Goal: Task Accomplishment & Management: Use online tool/utility

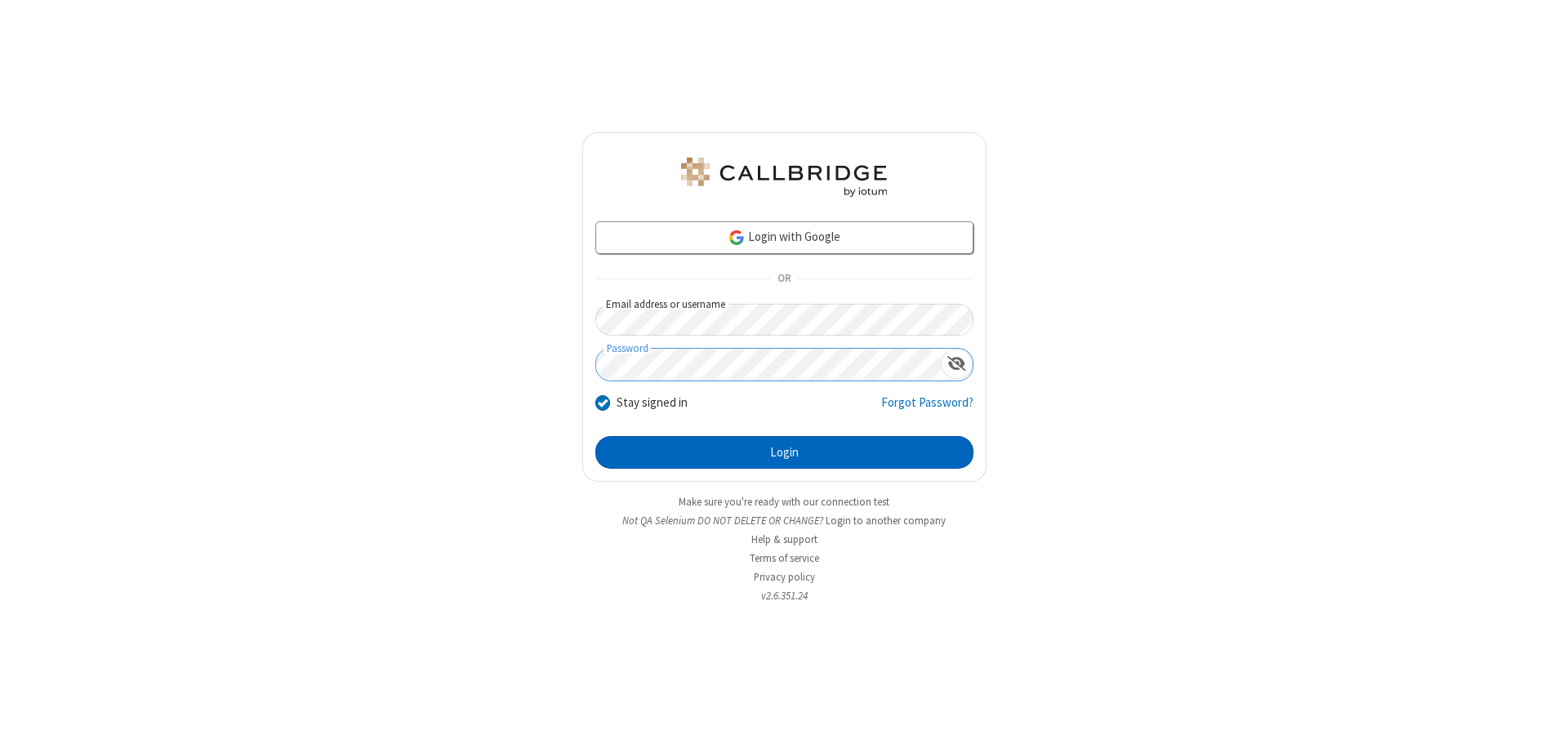
click at [784, 452] on button "Login" at bounding box center [784, 451] width 378 height 33
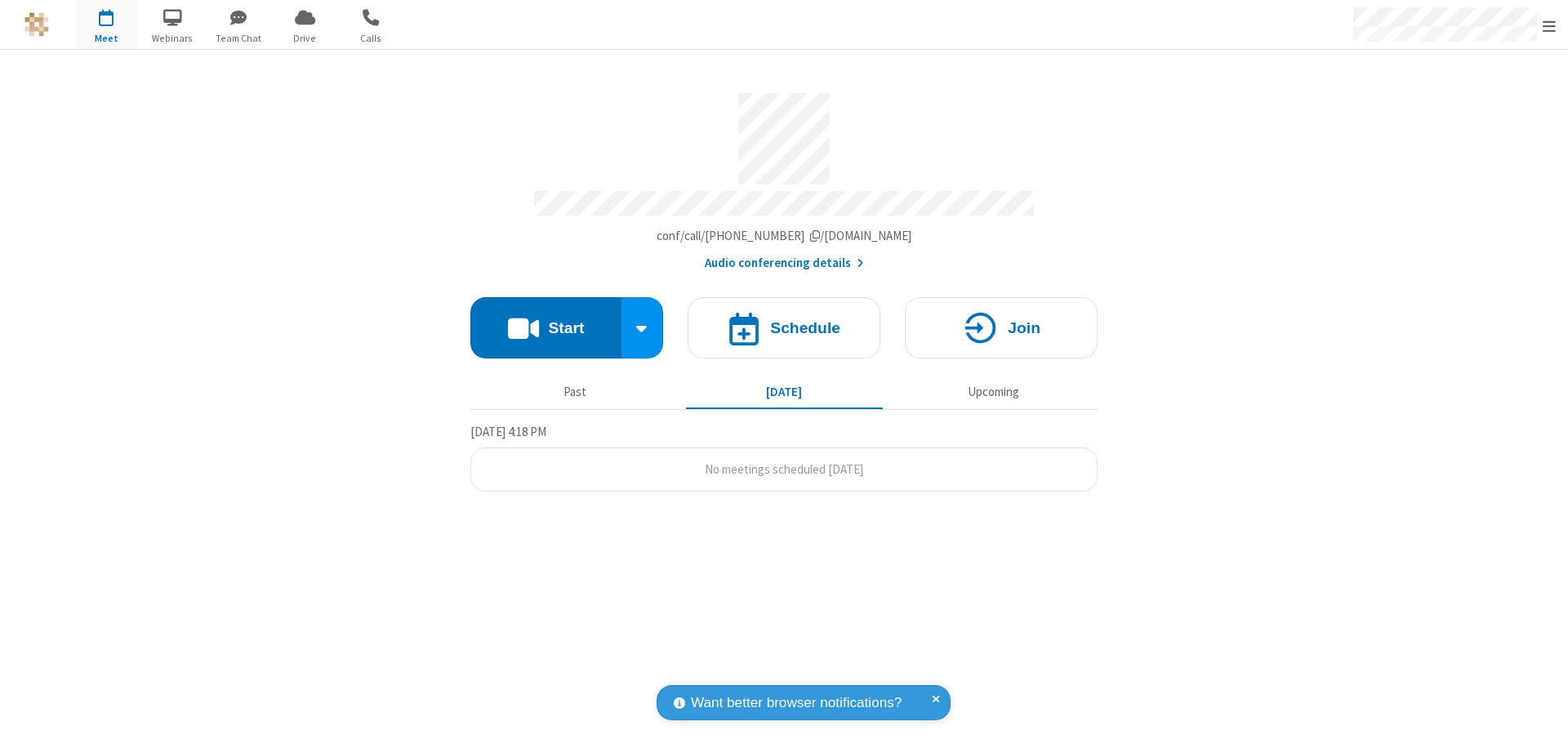
click at [1549, 26] on span "Open menu" at bounding box center [1549, 26] width 13 height 16
click at [106, 25] on span "button" at bounding box center [107, 17] width 62 height 28
click at [784, 320] on h4 "Schedule" at bounding box center [805, 328] width 70 height 16
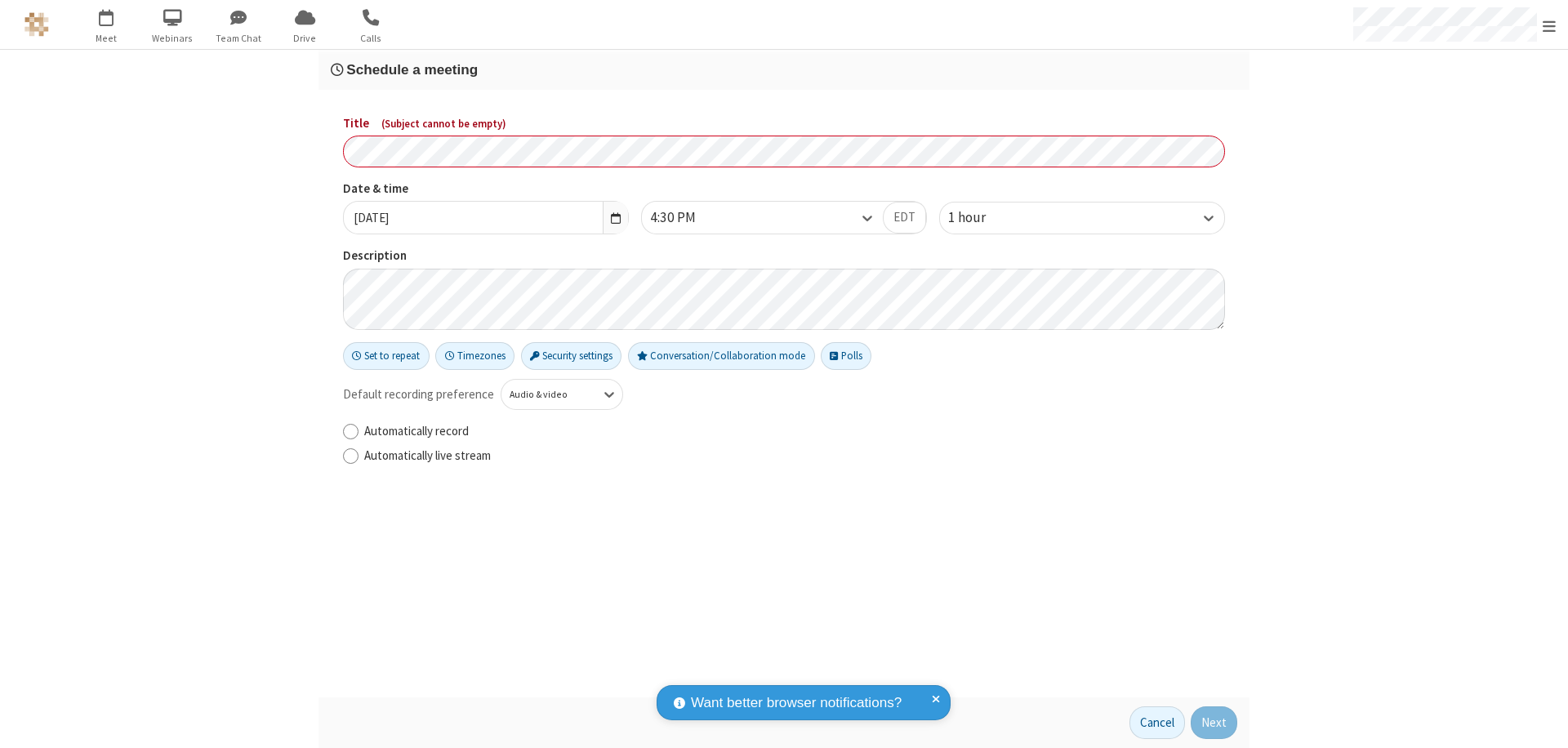
click at [784, 69] on h3 "Schedule a meeting" at bounding box center [784, 70] width 907 height 16
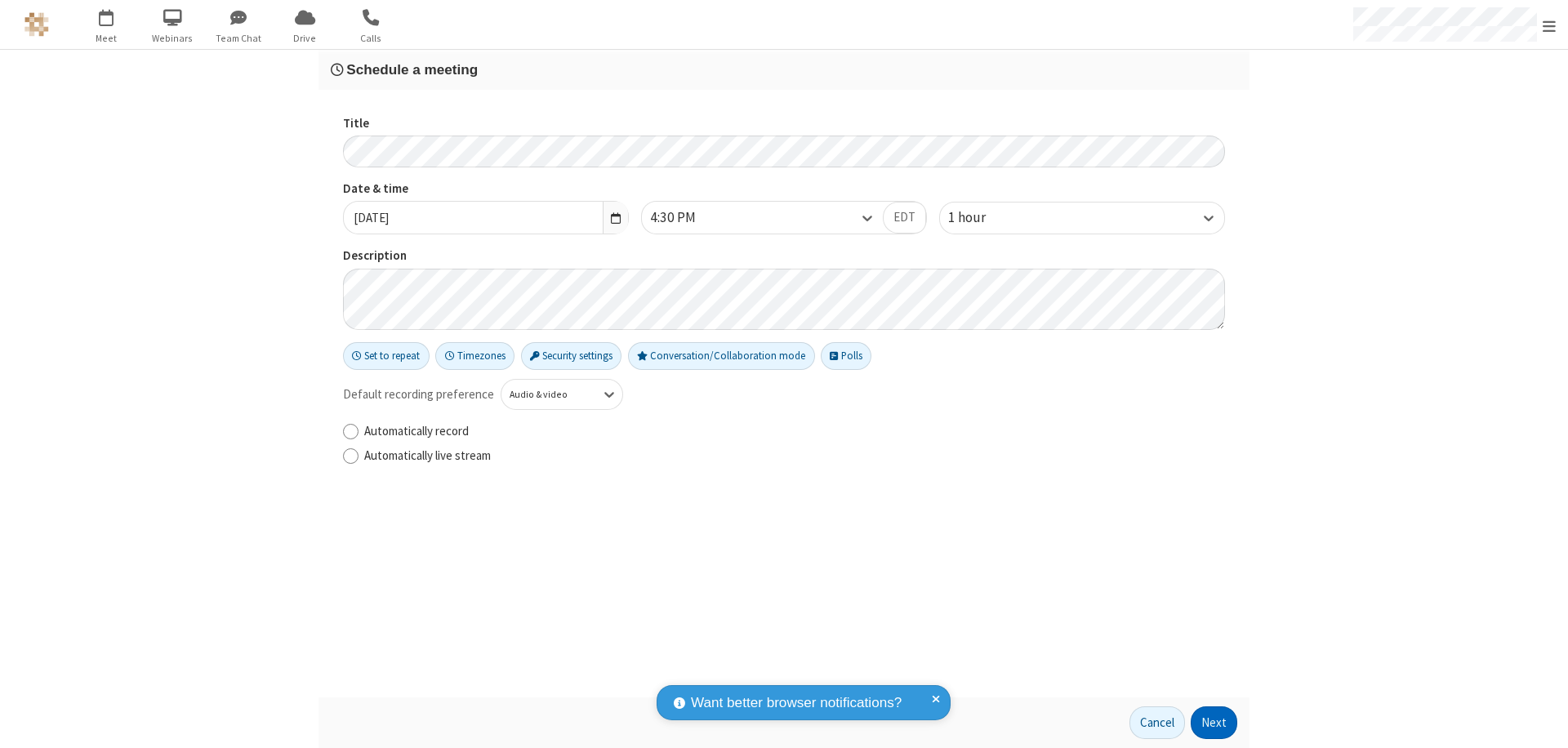
click at [1215, 722] on button "Next" at bounding box center [1214, 722] width 47 height 33
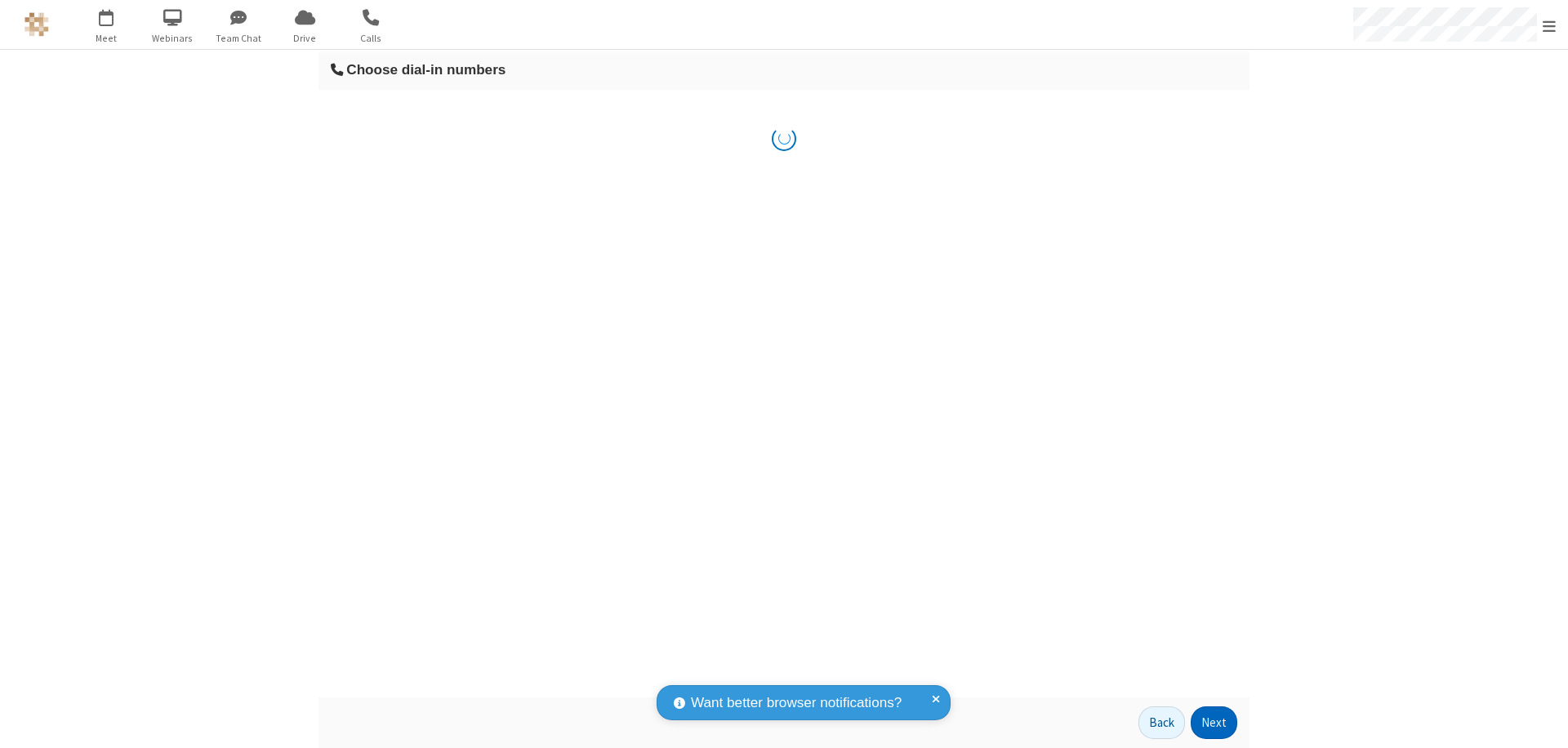
click at [1215, 722] on button "Next" at bounding box center [1214, 722] width 47 height 33
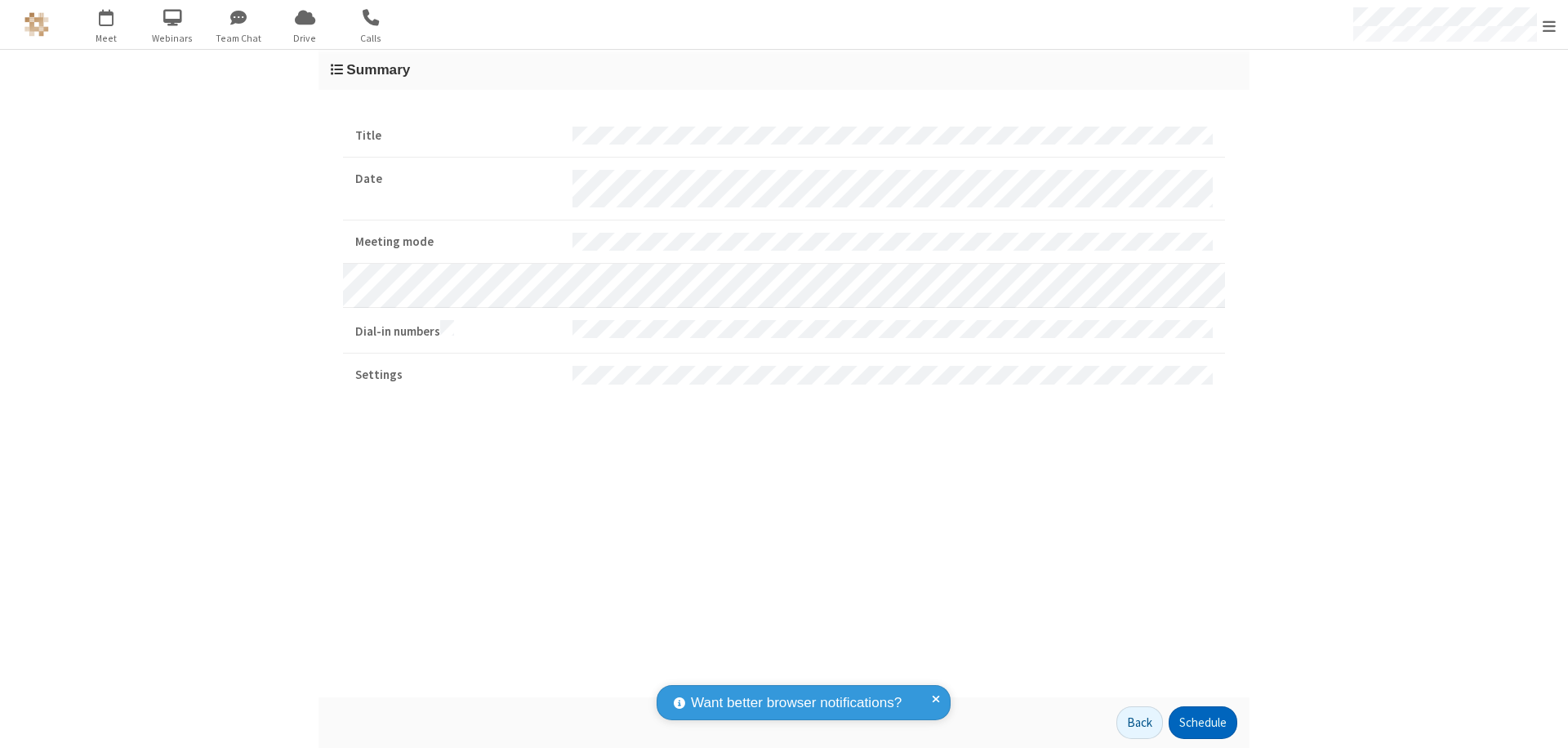
click at [1202, 722] on button "Schedule" at bounding box center [1203, 722] width 68 height 33
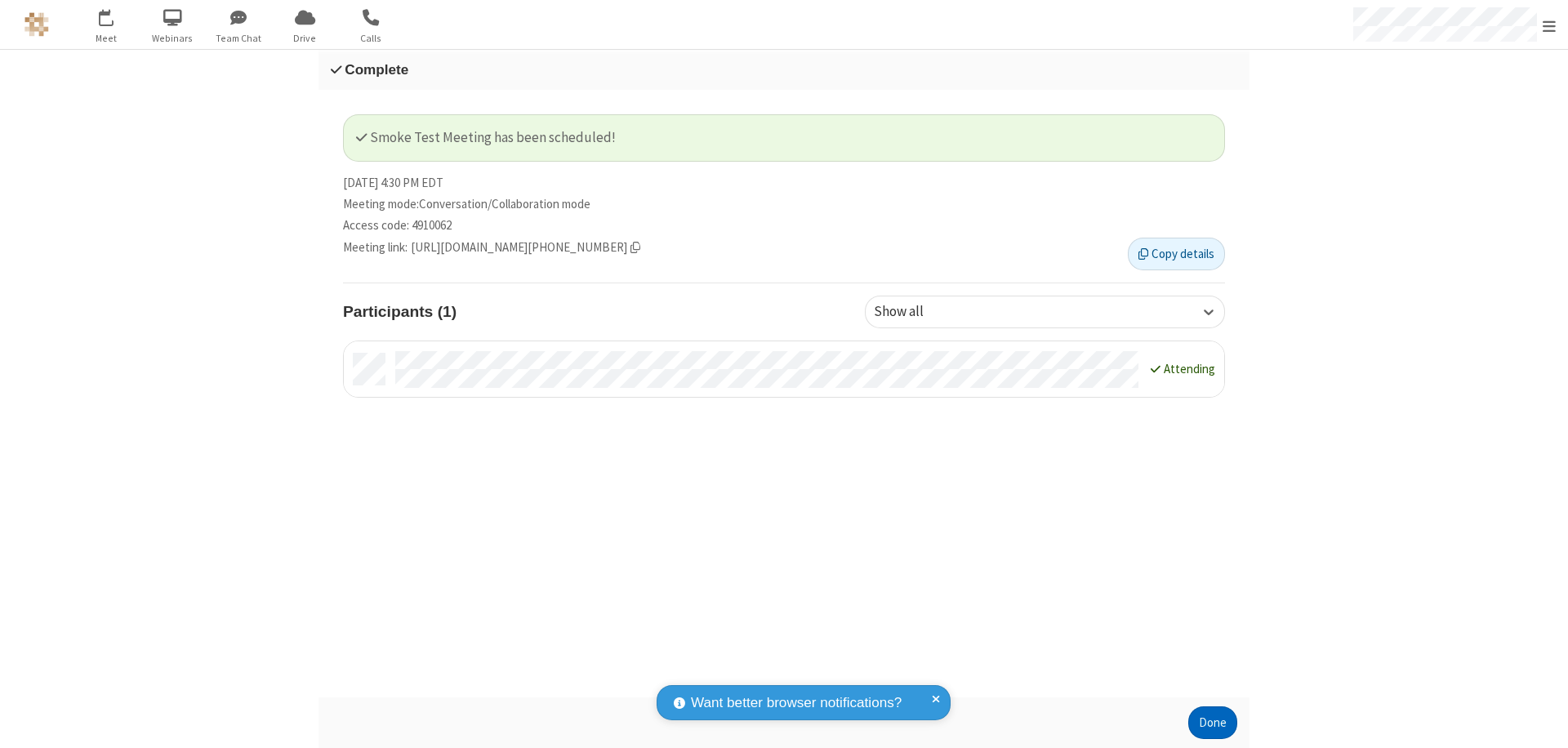
click at [1213, 722] on button "Done" at bounding box center [1212, 722] width 49 height 33
